Goal: Task Accomplishment & Management: Manage account settings

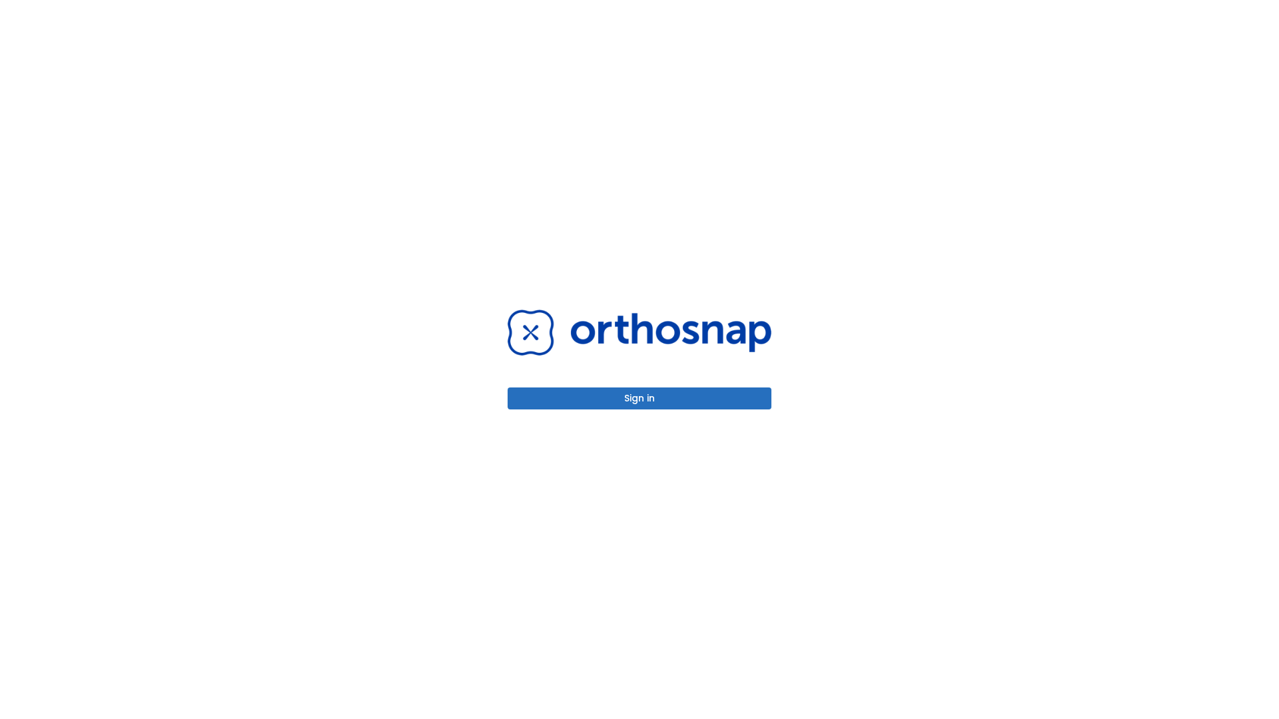
click at [640, 398] on button "Sign in" at bounding box center [640, 399] width 264 height 22
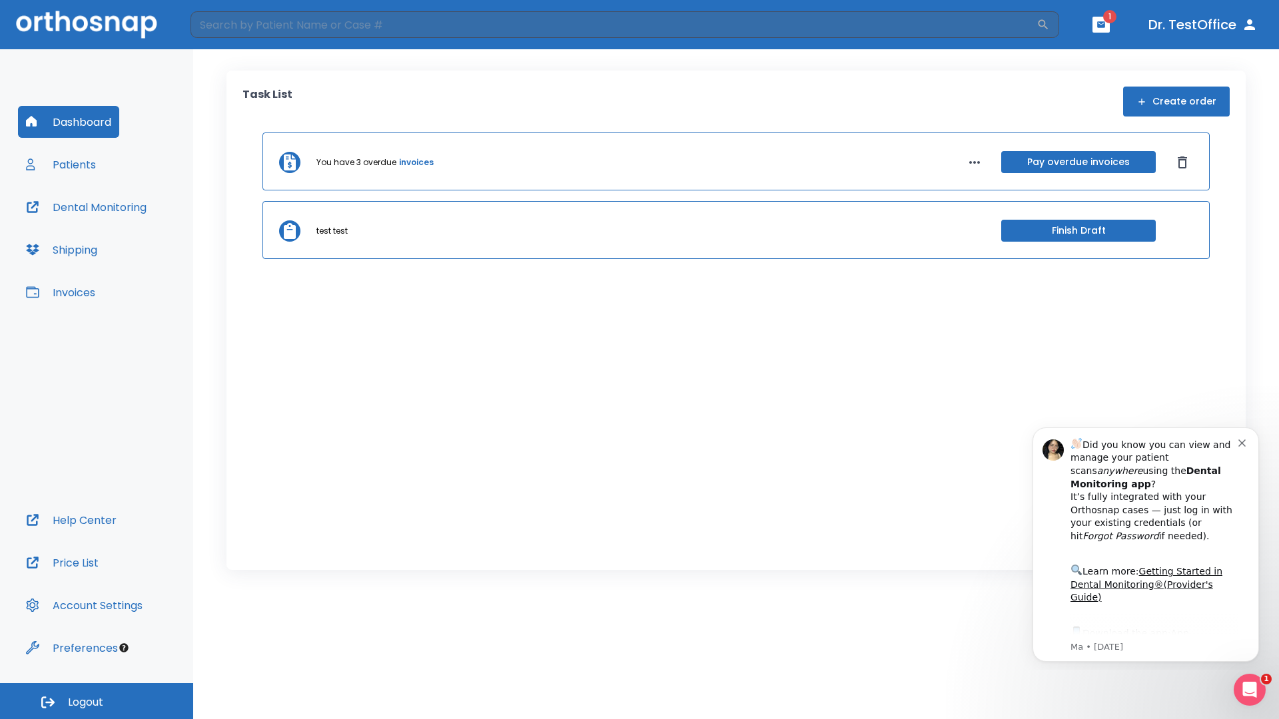
click at [97, 701] on span "Logout" at bounding box center [85, 702] width 35 height 15
